Goal: Task Accomplishment & Management: Manage account settings

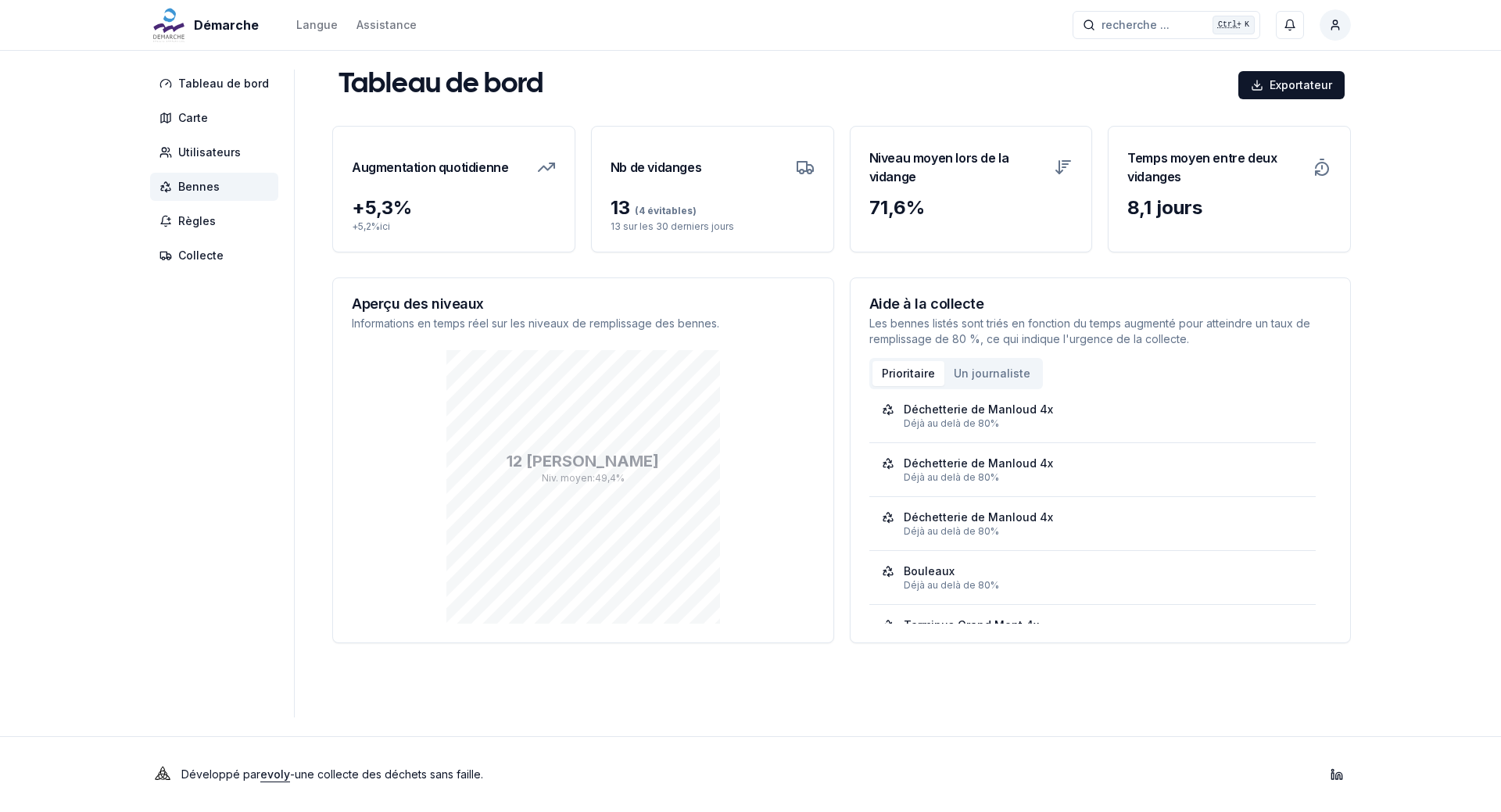
click at [184, 189] on font "Bennes" at bounding box center [198, 186] width 41 height 13
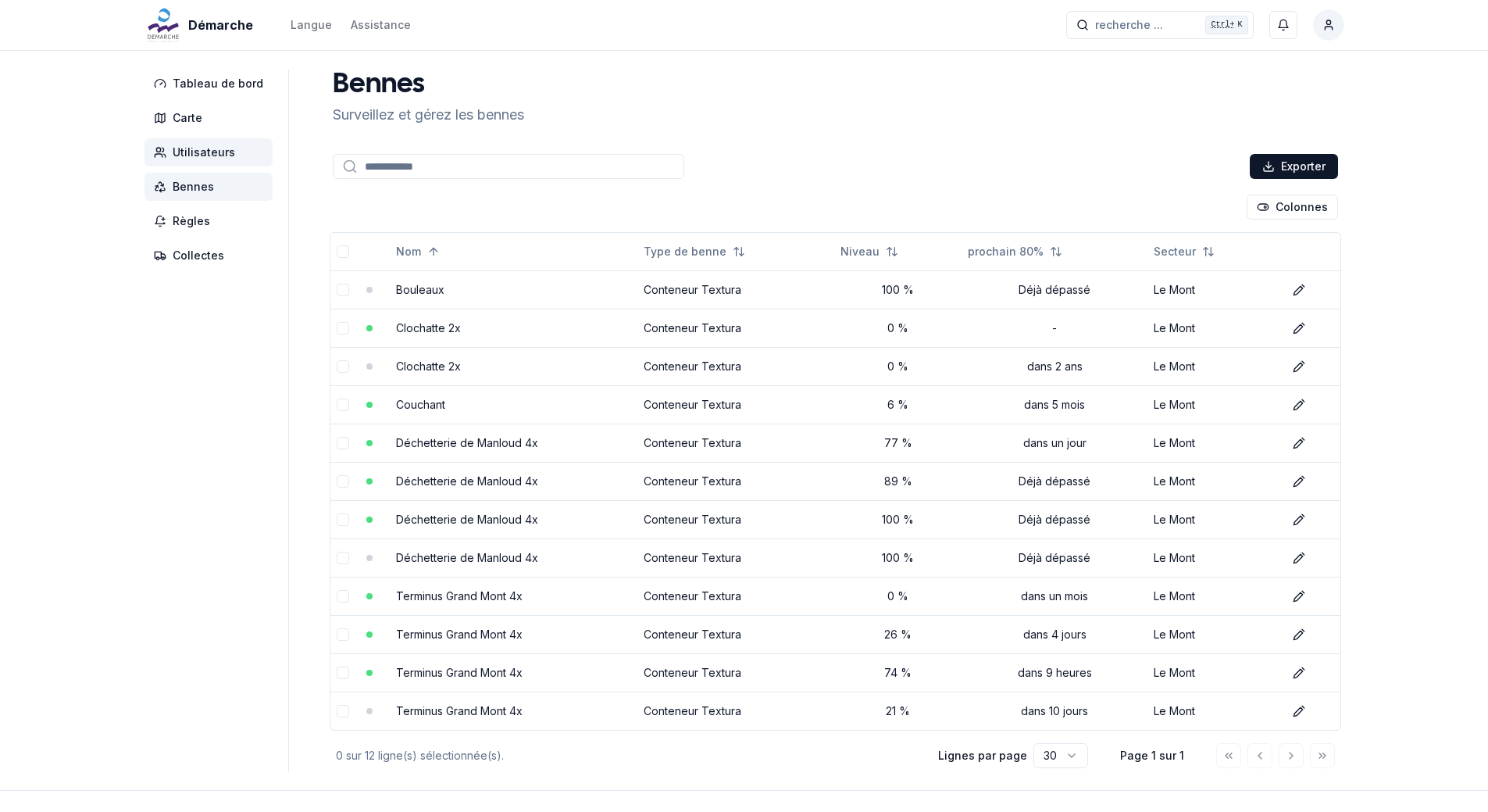
click at [155, 161] on span "Utilisateurs" at bounding box center [209, 153] width 128 height 28
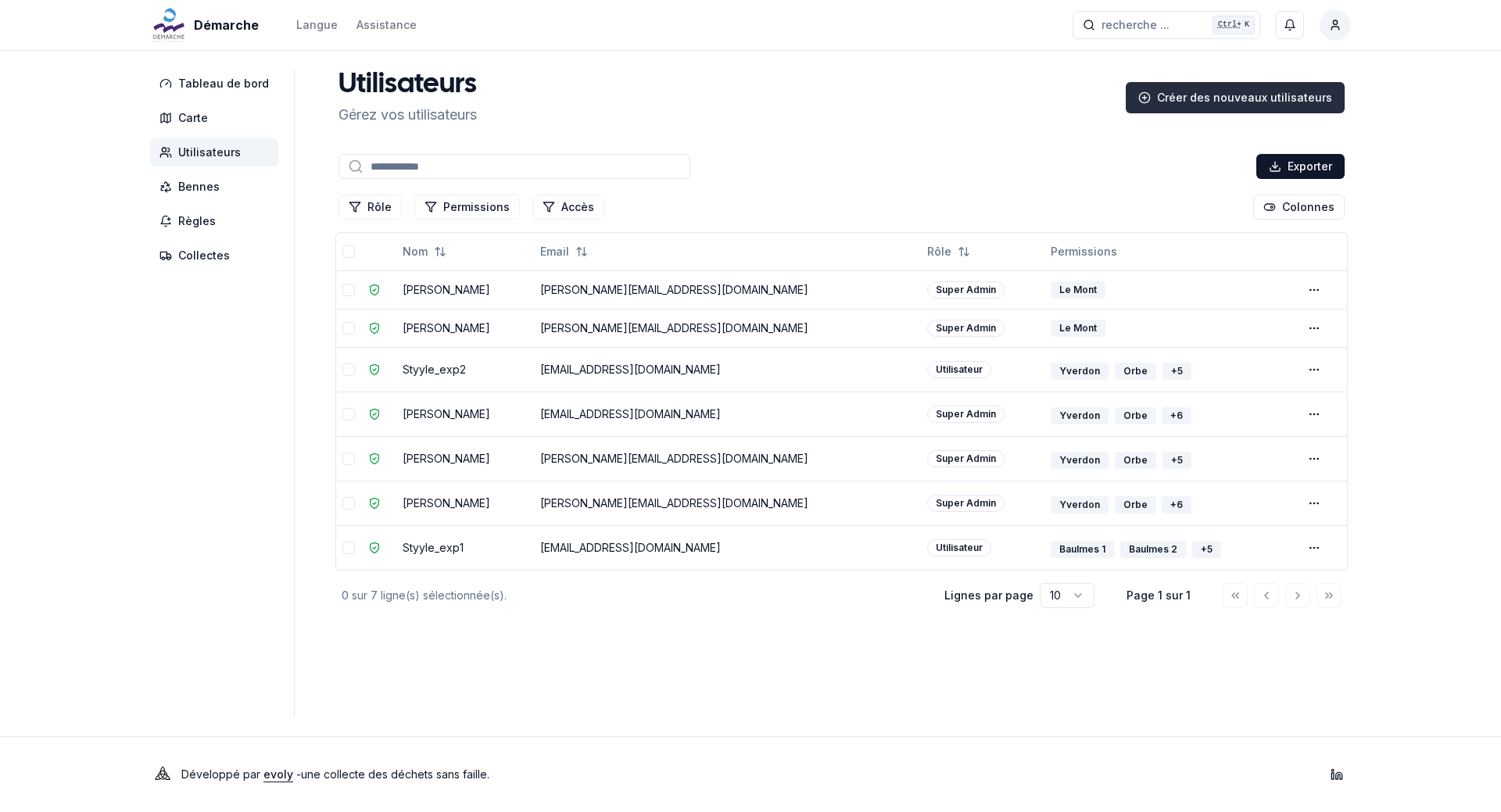
click at [1257, 87] on div "Créer des nouveaux utilisateurs" at bounding box center [1234, 98] width 218 height 32
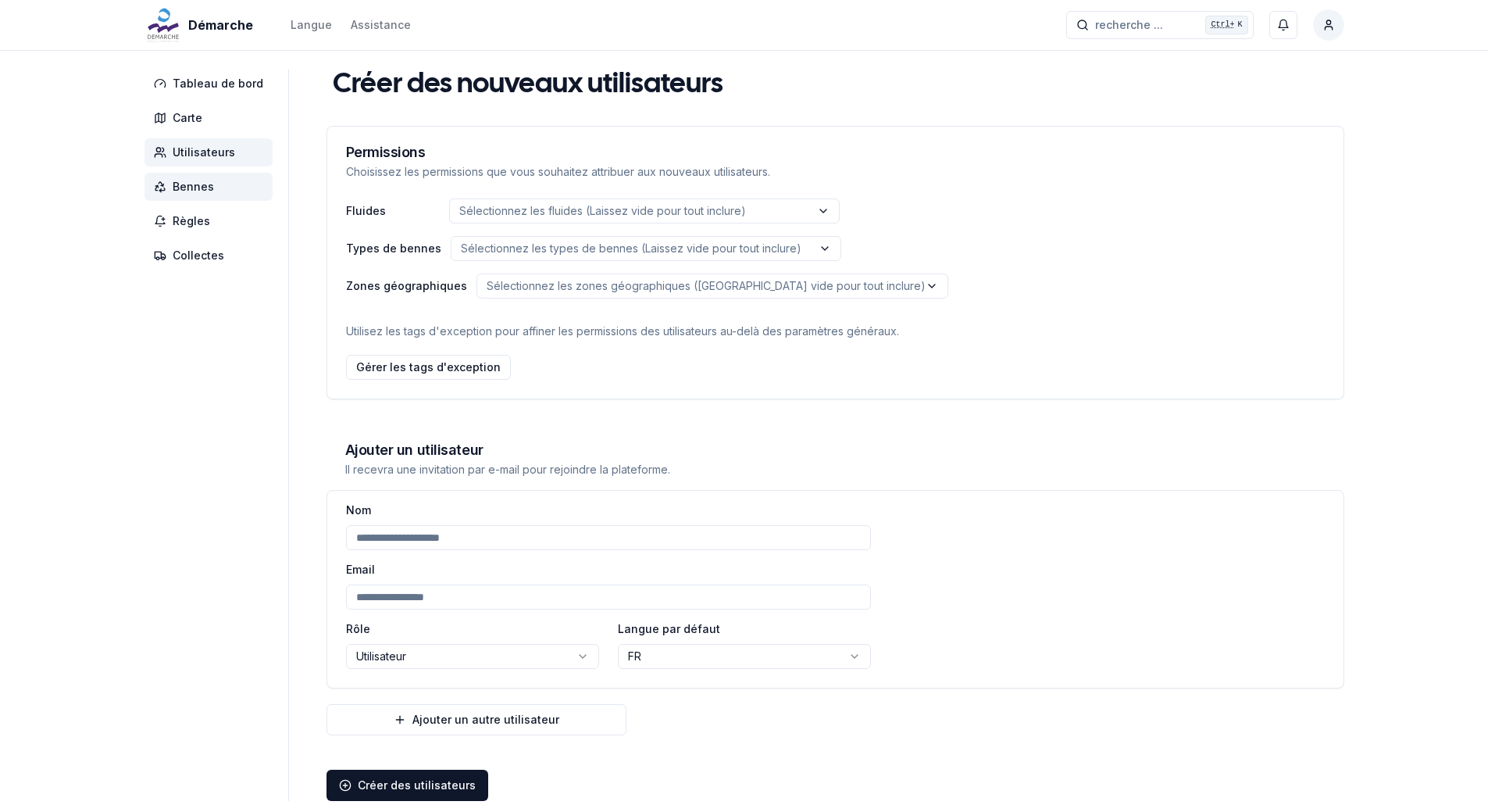
click at [203, 187] on span "Bennes" at bounding box center [193, 187] width 41 height 16
